Goal: Task Accomplishment & Management: Complete application form

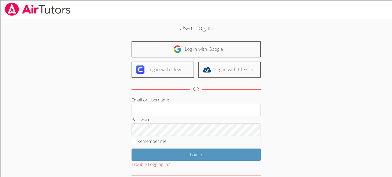
click at [238, 101] on div "Email or Username" at bounding box center [195, 106] width 129 height 20
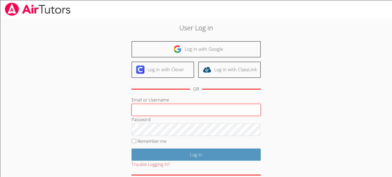
click at [239, 114] on input "Email or Username" at bounding box center [195, 110] width 129 height 12
